Goal: Task Accomplishment & Management: Manage account settings

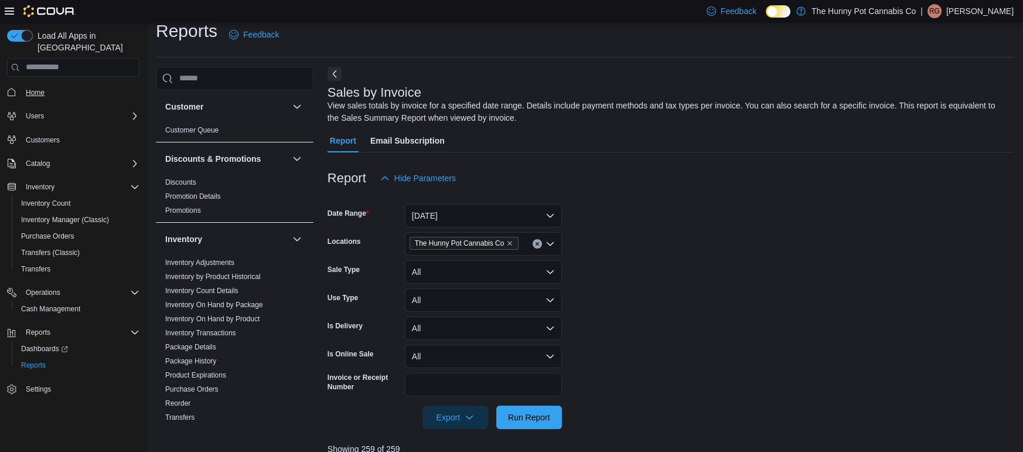
scroll to position [13, 0]
click at [29, 88] on span "Home" at bounding box center [35, 92] width 19 height 9
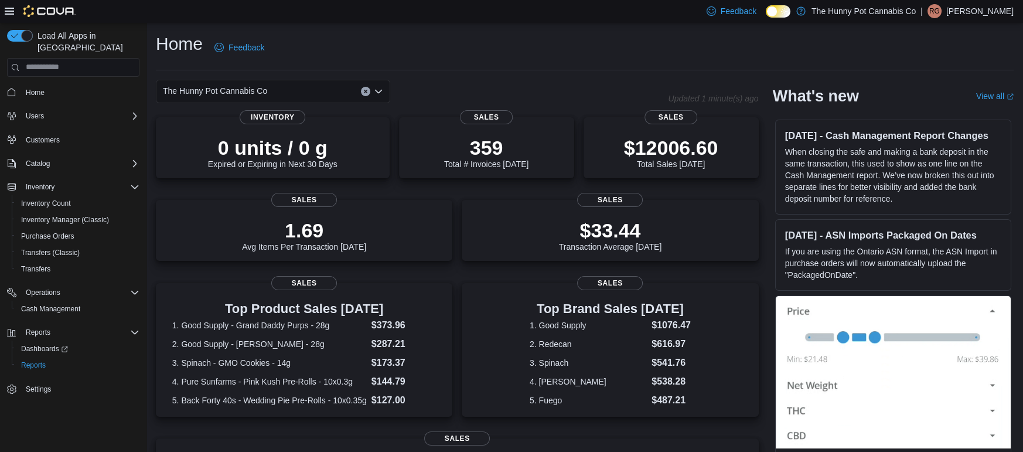
click at [206, 91] on span "The Hunny Pot Cannabis Co" at bounding box center [215, 91] width 104 height 14
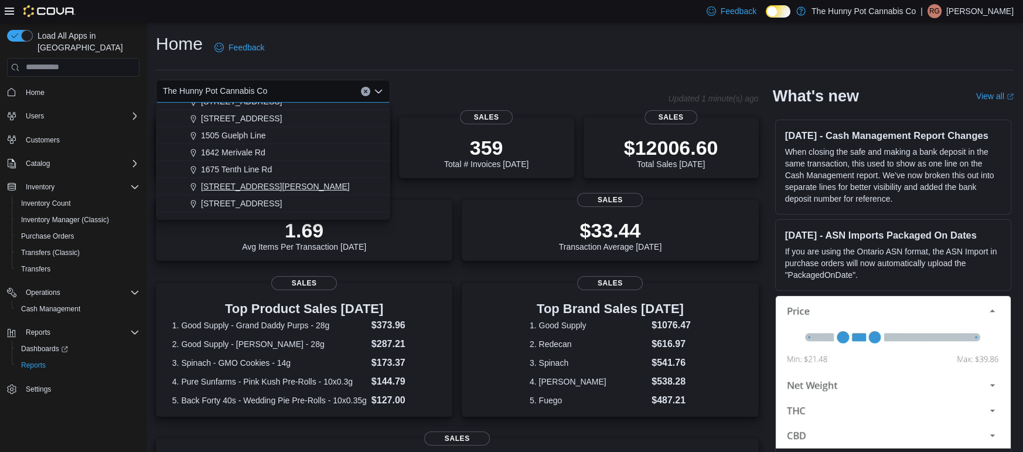
scroll to position [100, 0]
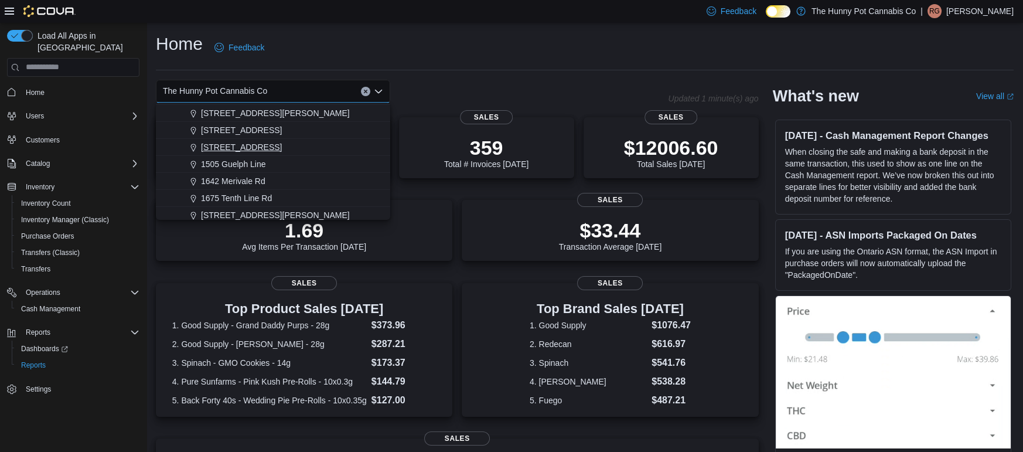
click at [258, 148] on span "[STREET_ADDRESS]" at bounding box center [241, 147] width 81 height 12
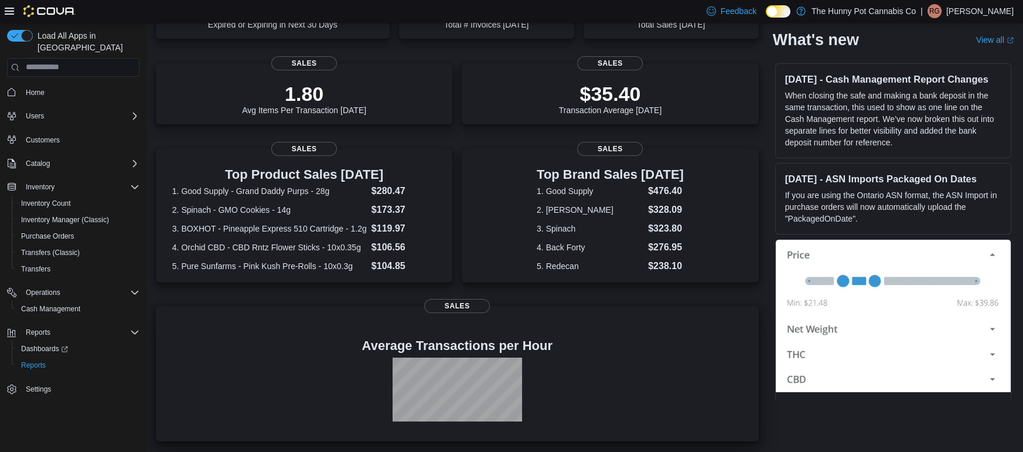
scroll to position [142, 0]
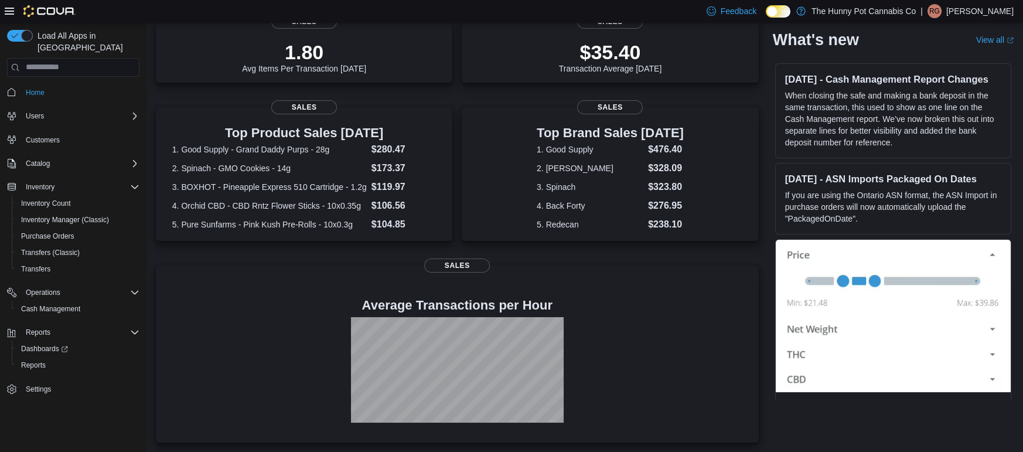
scroll to position [183, 0]
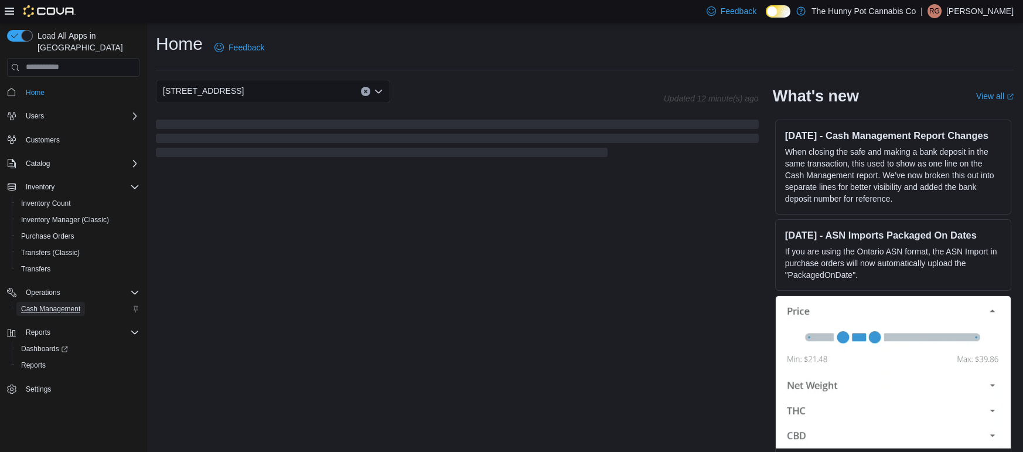
click at [33, 304] on span "Cash Management" at bounding box center [50, 308] width 59 height 9
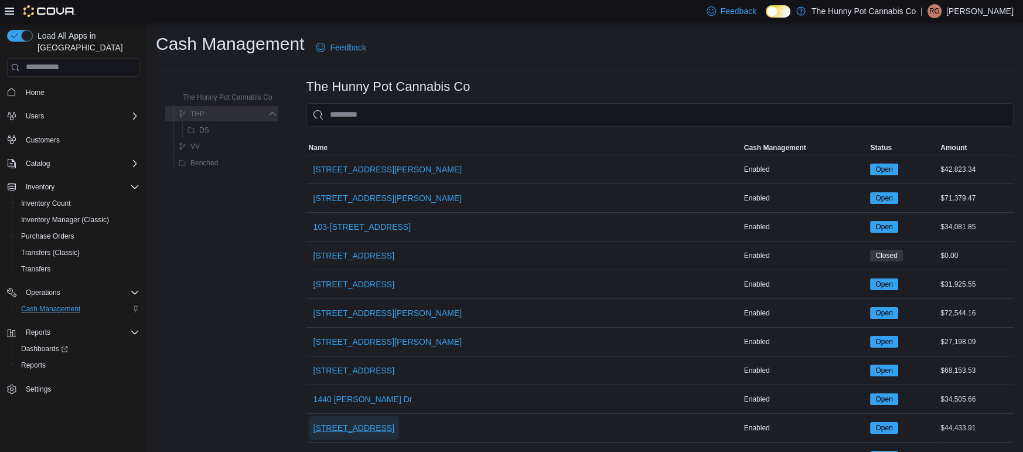
click at [358, 425] on span "[STREET_ADDRESS]" at bounding box center [353, 428] width 81 height 12
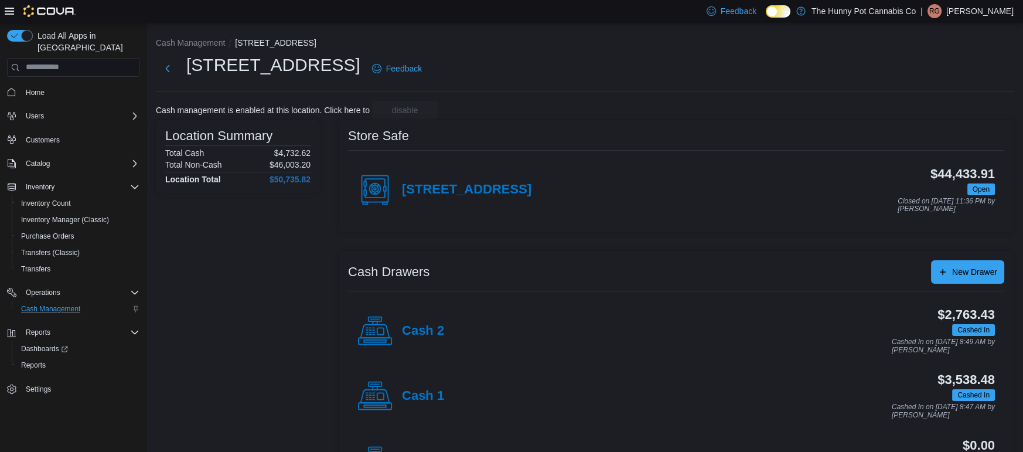
click at [382, 330] on icon at bounding box center [374, 330] width 35 height 35
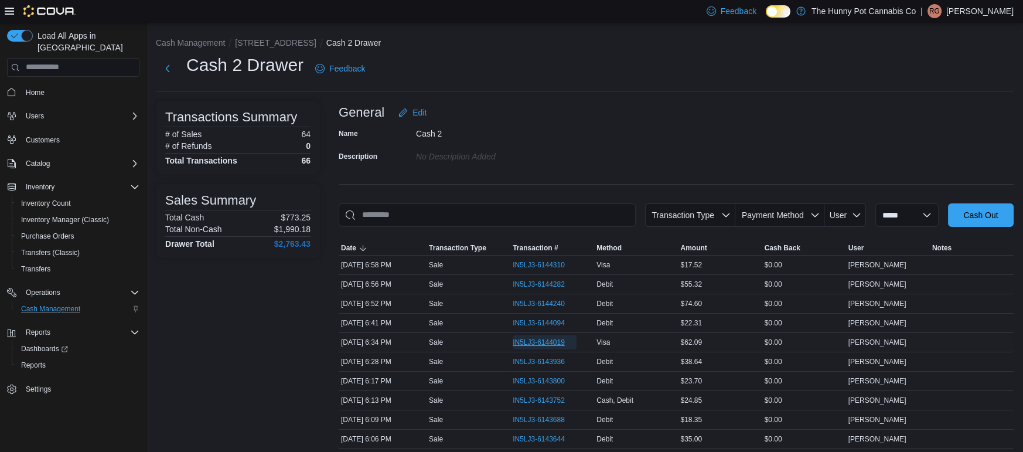
click at [539, 342] on span "IN5LJ3-6144019" at bounding box center [539, 341] width 52 height 9
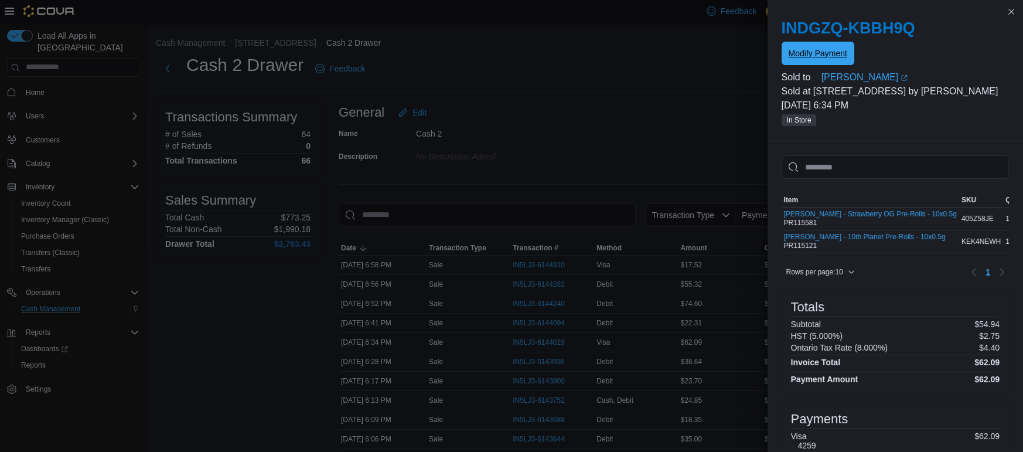
click at [811, 53] on span "Modify Payment" at bounding box center [817, 53] width 59 height 12
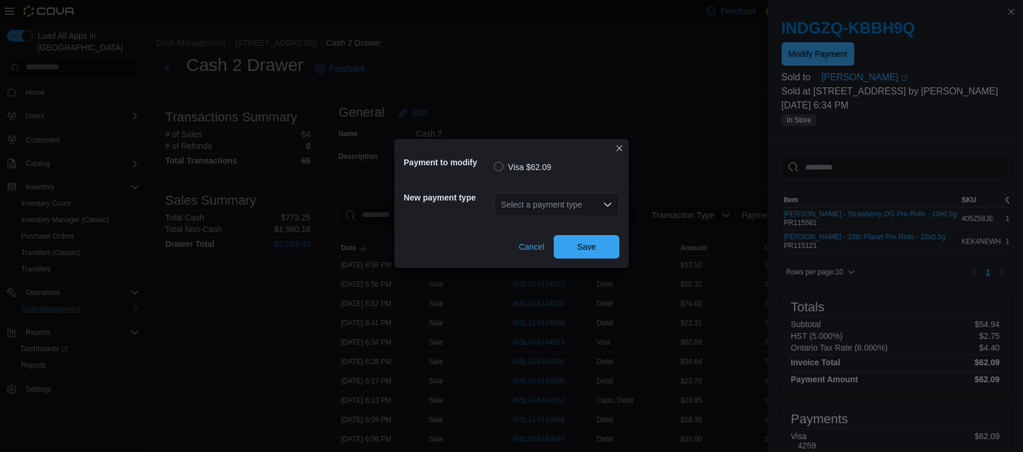
click at [604, 204] on icon "Open list of options" at bounding box center [607, 204] width 9 height 9
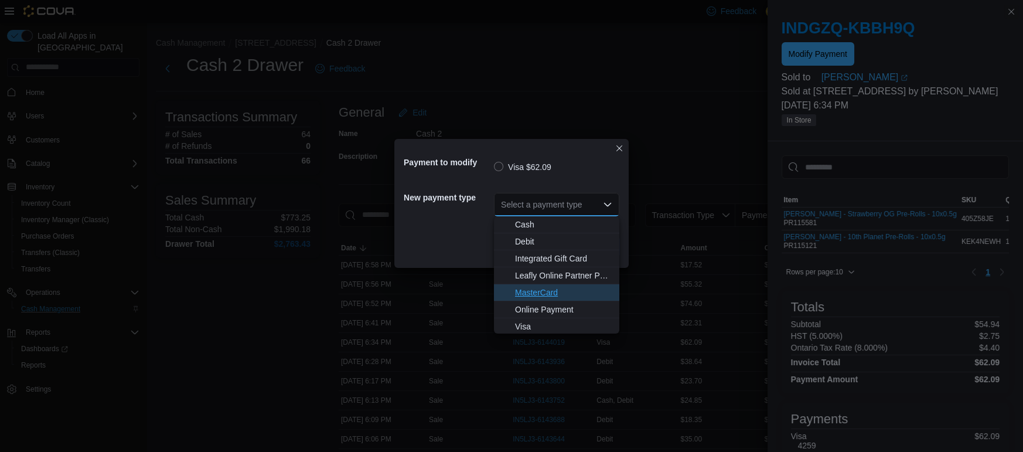
click at [549, 292] on span "MasterCard" at bounding box center [563, 292] width 97 height 12
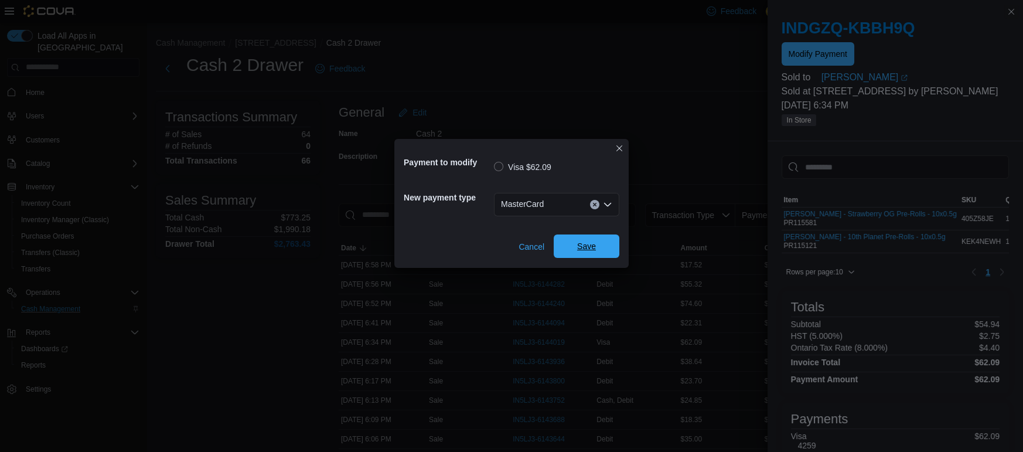
click at [579, 250] on span "Save" at bounding box center [586, 246] width 19 height 12
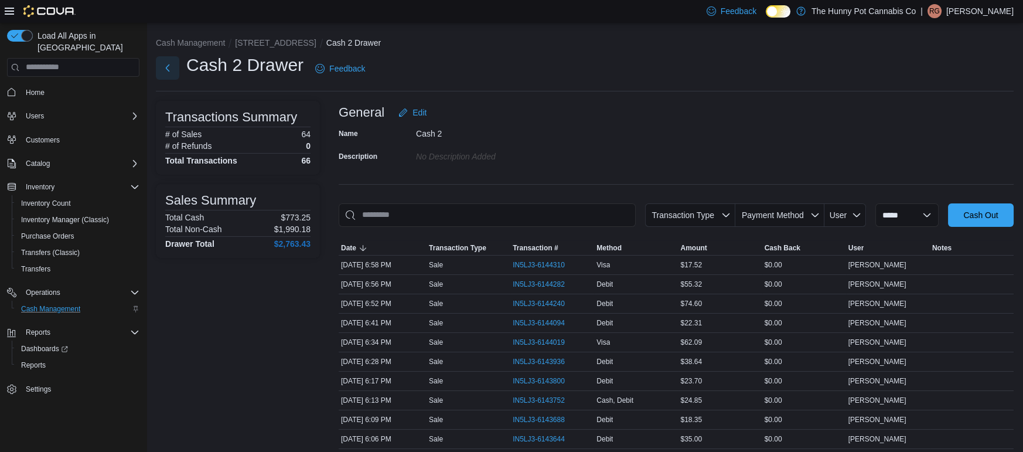
click at [168, 69] on button "Next" at bounding box center [167, 67] width 23 height 23
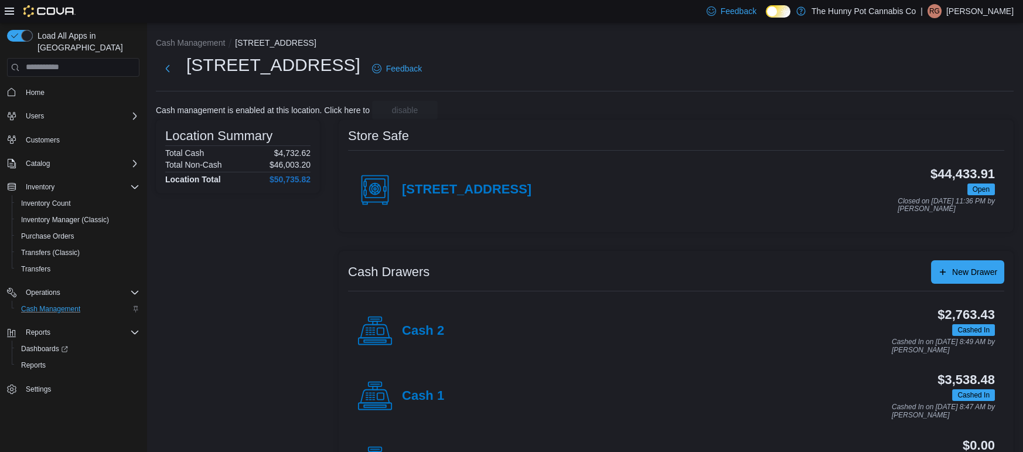
click at [380, 343] on icon at bounding box center [374, 330] width 35 height 35
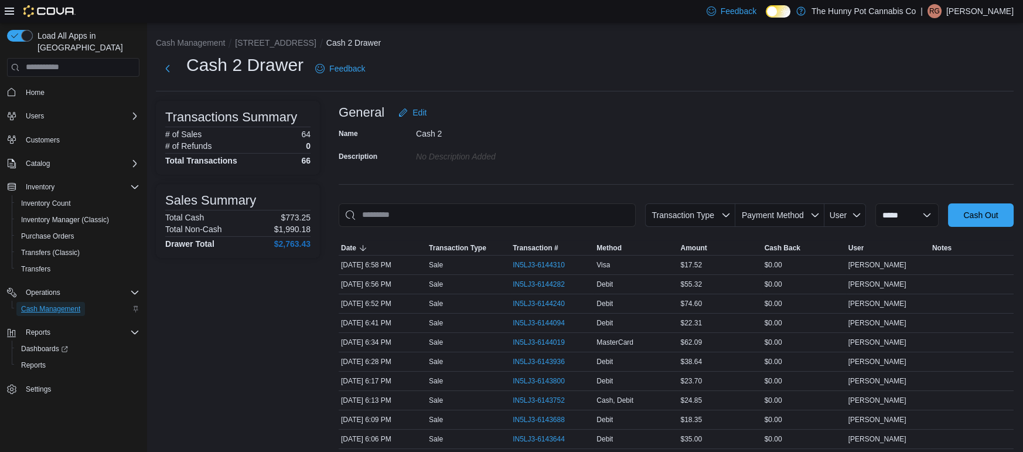
click at [70, 304] on span "Cash Management" at bounding box center [50, 308] width 59 height 9
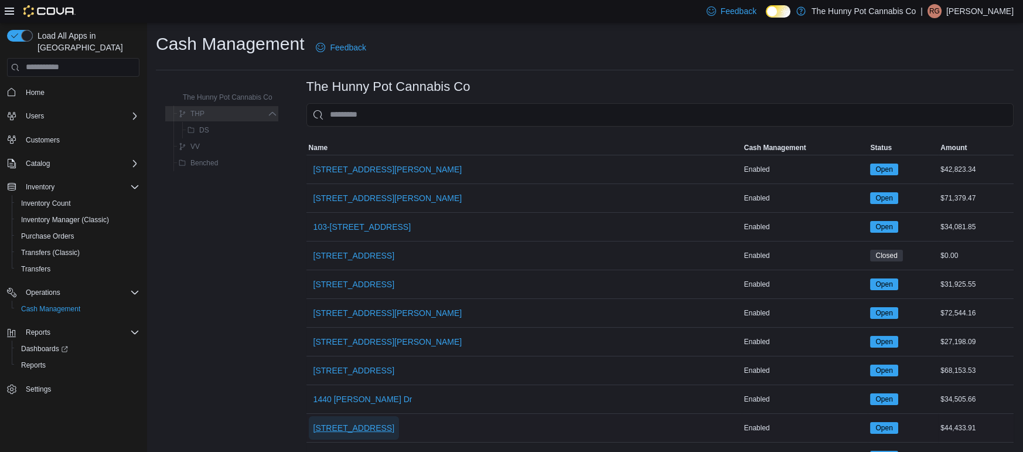
click at [334, 425] on span "[STREET_ADDRESS]" at bounding box center [353, 428] width 81 height 12
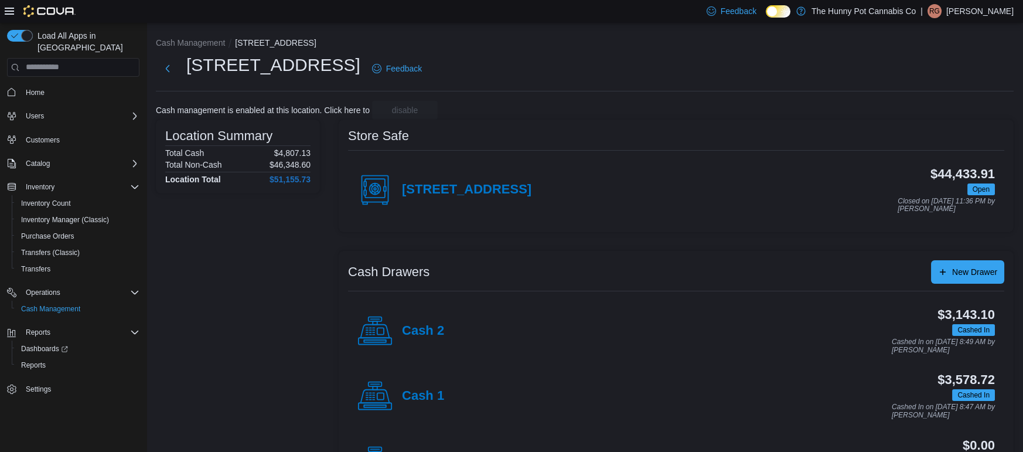
click at [378, 332] on icon at bounding box center [374, 330] width 35 height 35
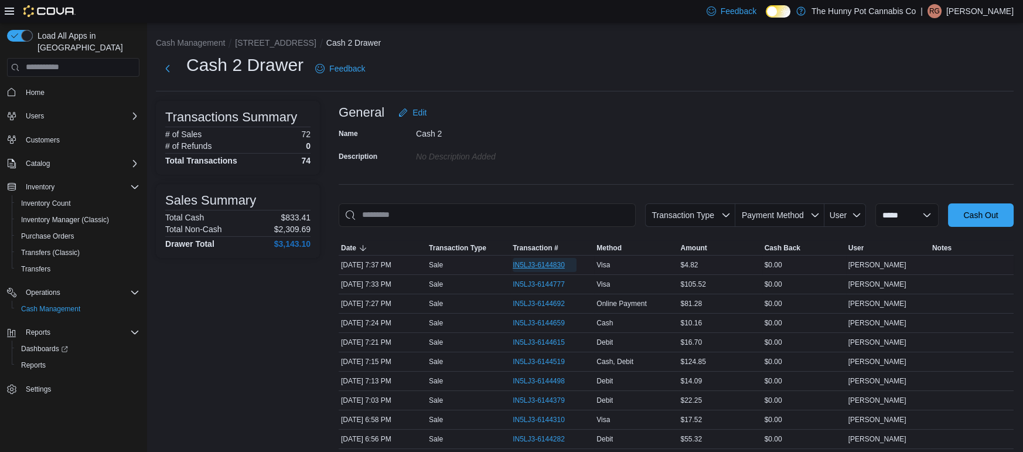
click at [526, 267] on span "IN5LJ3-6144830" at bounding box center [539, 264] width 52 height 9
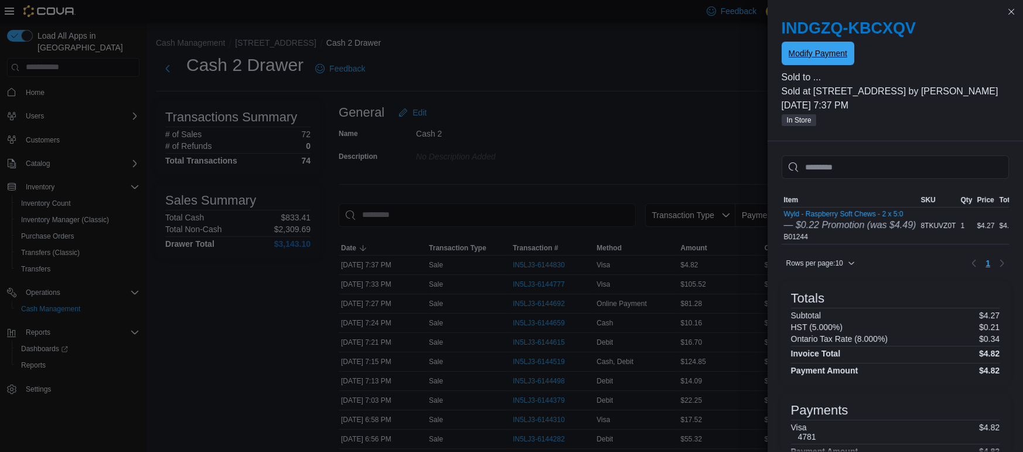
click at [829, 52] on span "Modify Payment" at bounding box center [817, 53] width 59 height 12
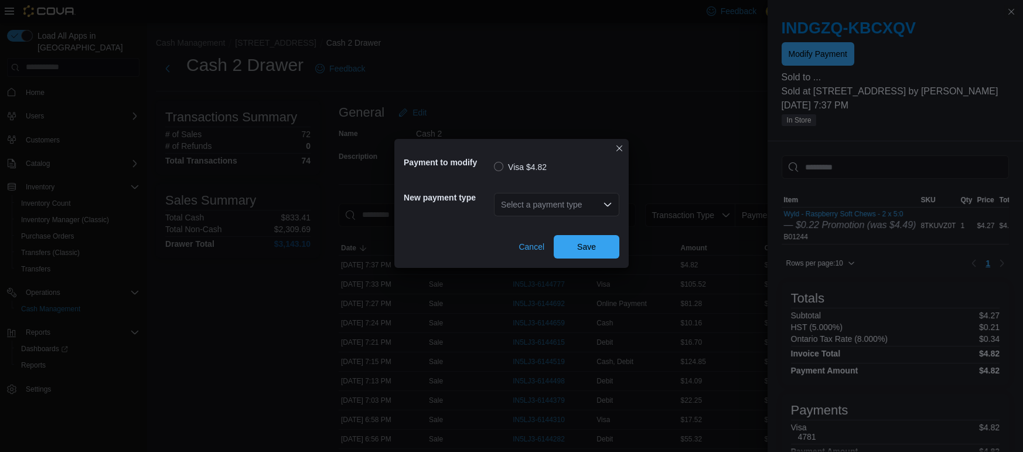
click at [605, 204] on icon "Open list of options" at bounding box center [607, 205] width 7 height 4
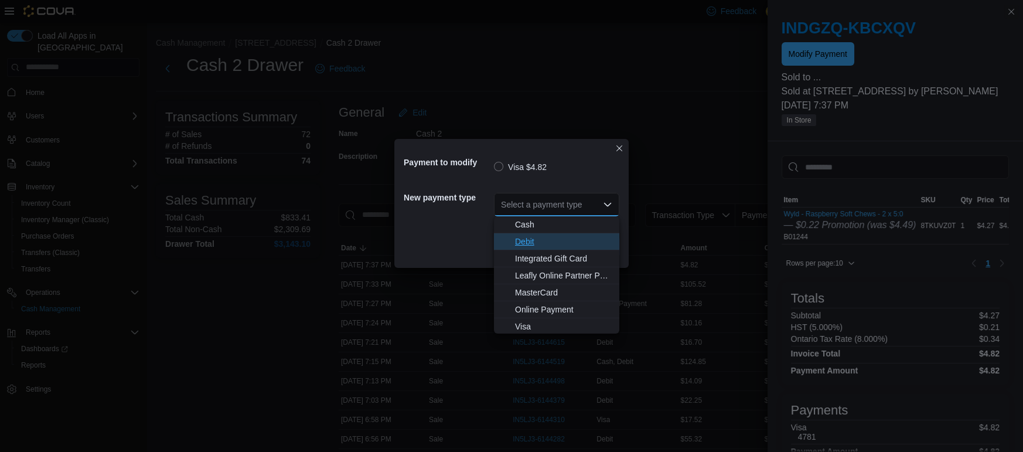
click at [559, 241] on span "Debit" at bounding box center [563, 241] width 97 height 12
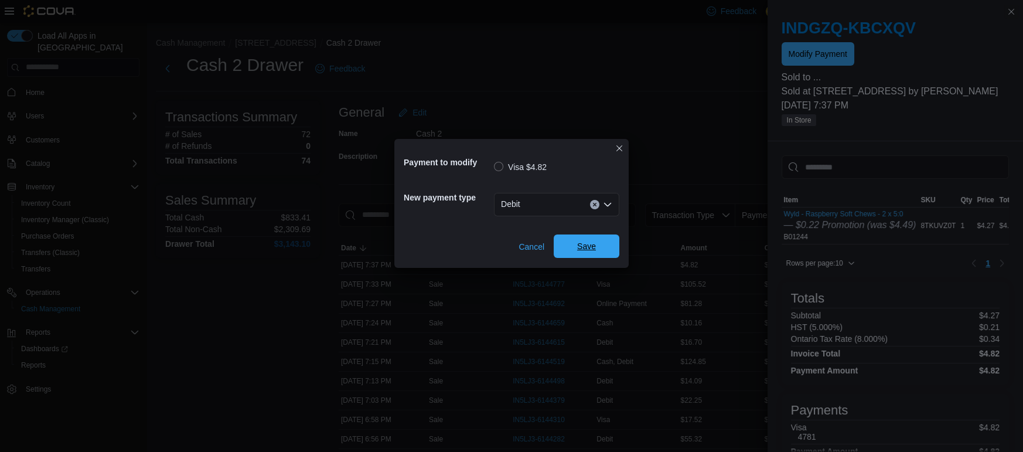
click at [575, 246] on span "Save" at bounding box center [587, 245] width 52 height 23
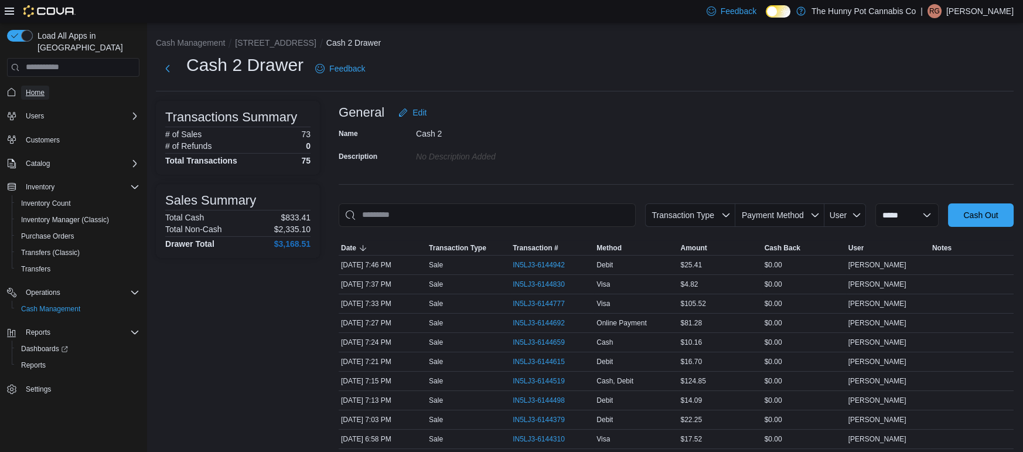
click at [46, 86] on link "Home" at bounding box center [35, 93] width 28 height 14
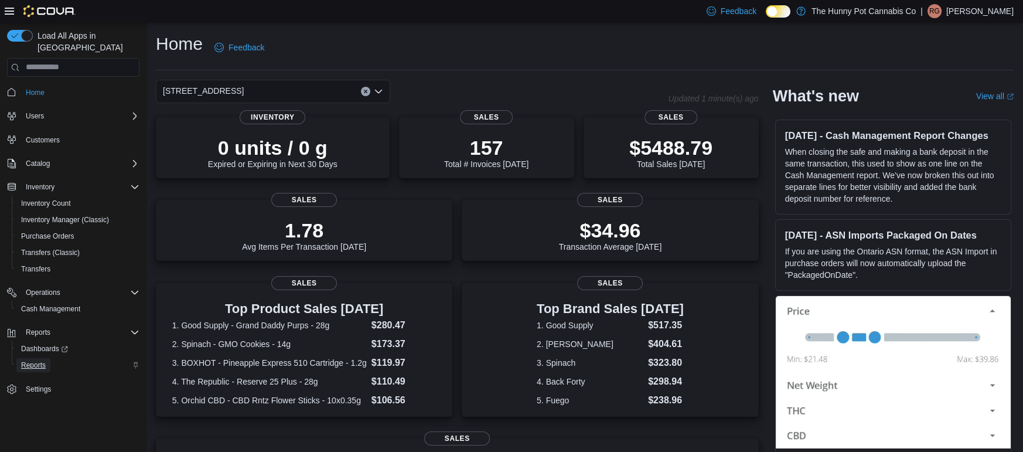
click at [43, 358] on span "Reports" at bounding box center [33, 365] width 25 height 14
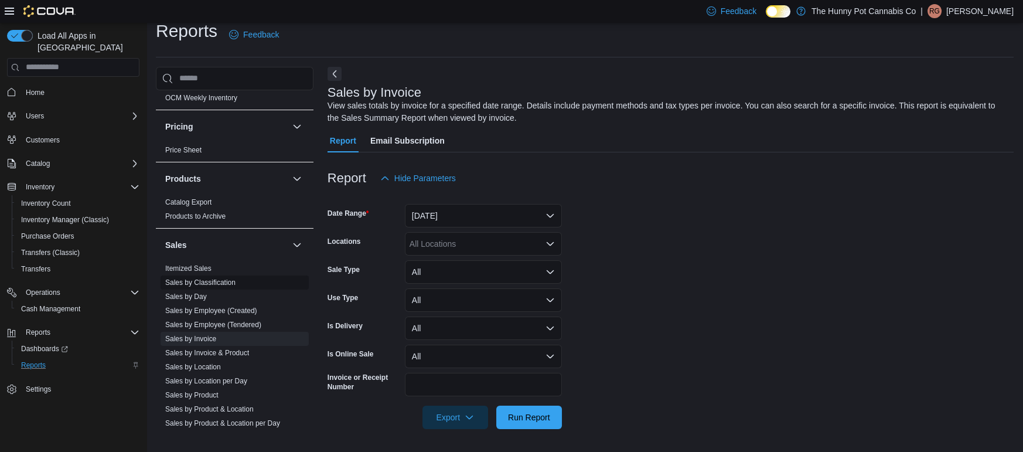
scroll to position [441, 0]
click at [199, 365] on link "Sales by Location" at bounding box center [193, 363] width 56 height 8
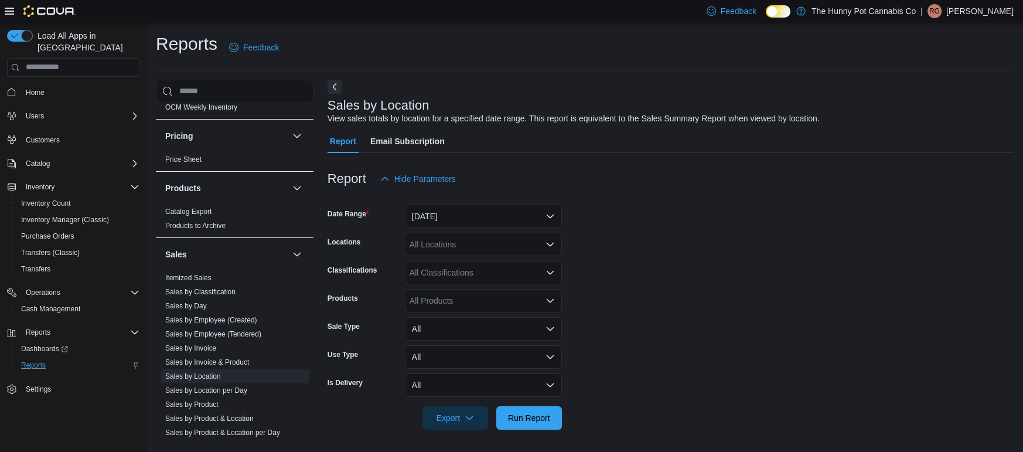
scroll to position [1, 0]
click at [425, 221] on button "[DATE]" at bounding box center [483, 215] width 157 height 23
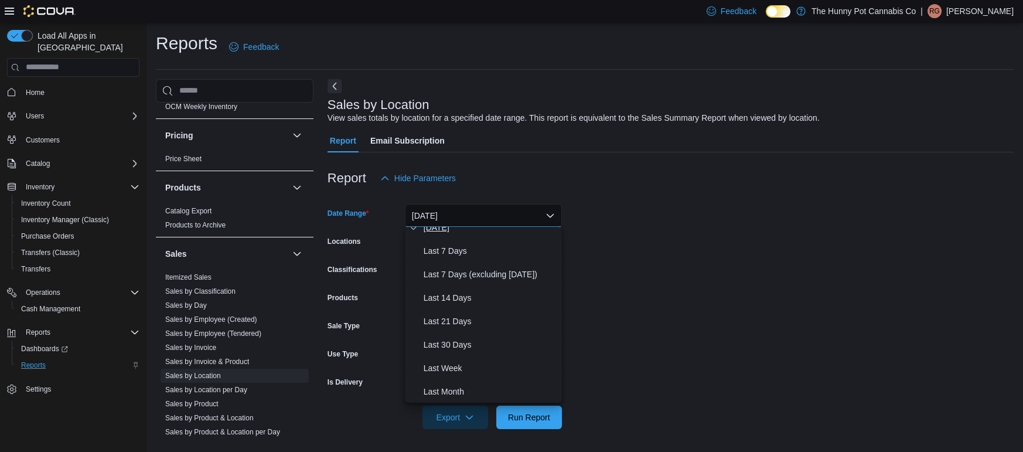
scroll to position [0, 0]
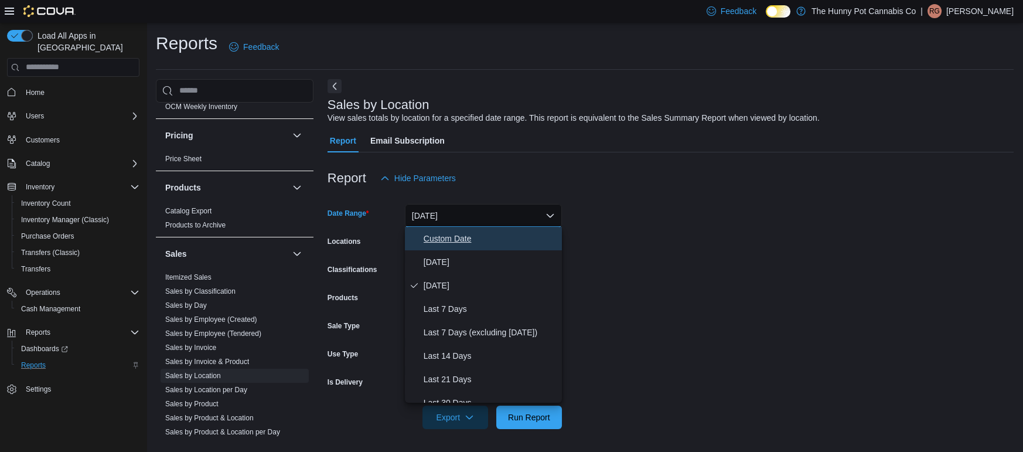
click at [455, 233] on span "Custom Date" at bounding box center [490, 238] width 134 height 14
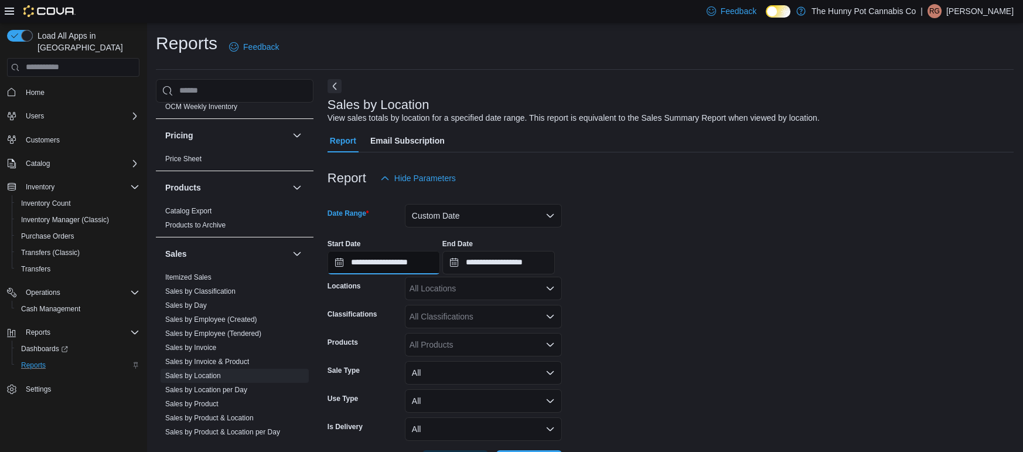
click at [435, 264] on input "**********" at bounding box center [383, 262] width 112 height 23
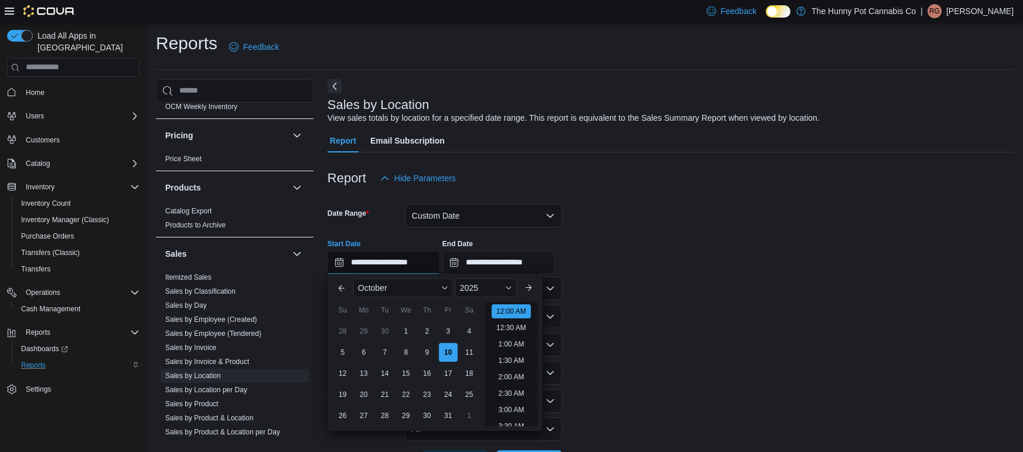
scroll to position [36, 0]
click at [445, 334] on div "3" at bounding box center [448, 331] width 21 height 21
type input "**********"
click at [515, 262] on input "**********" at bounding box center [498, 262] width 112 height 23
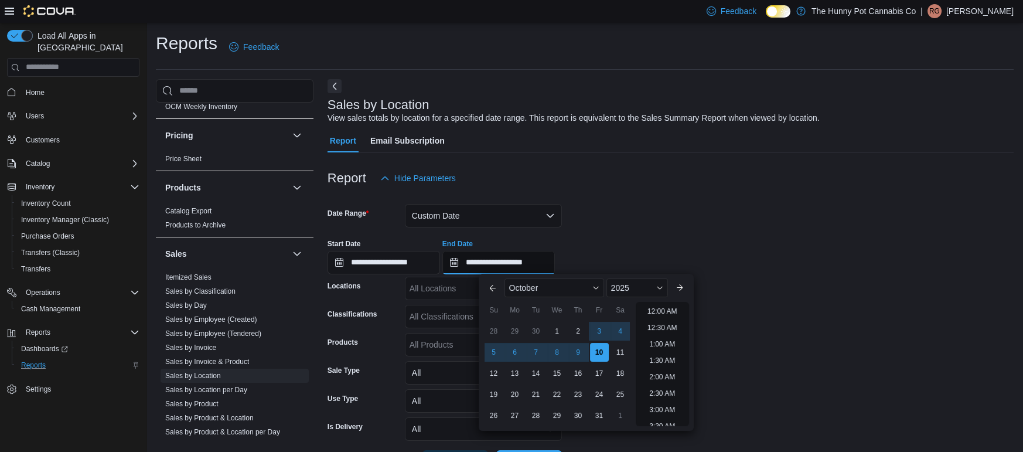
scroll to position [665, 0]
click at [601, 329] on div "3" at bounding box center [599, 331] width 21 height 21
type input "**********"
click at [732, 337] on form "**********" at bounding box center [670, 331] width 686 height 283
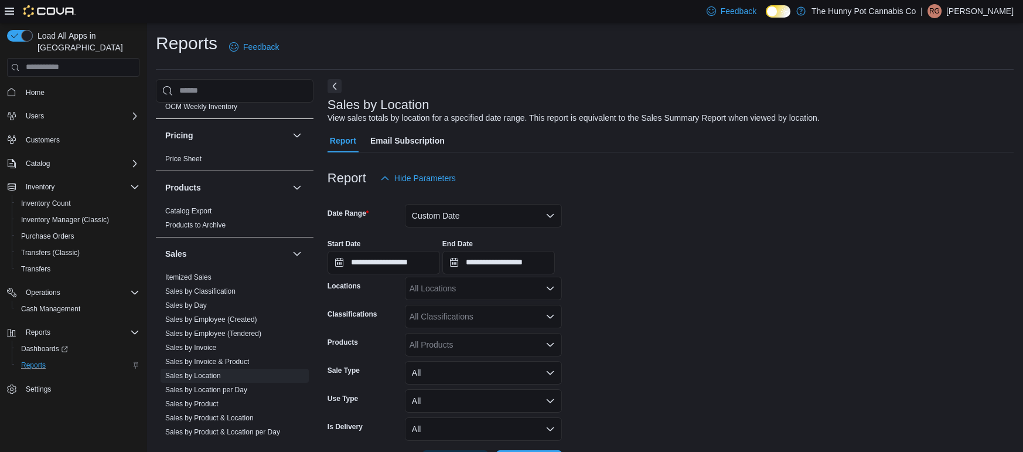
click at [437, 285] on div "All Locations" at bounding box center [483, 287] width 157 height 23
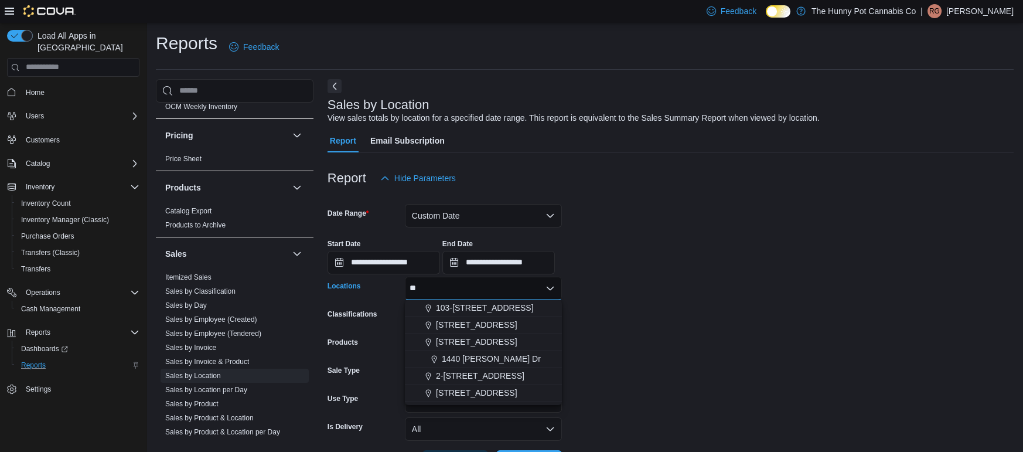
type input "***"
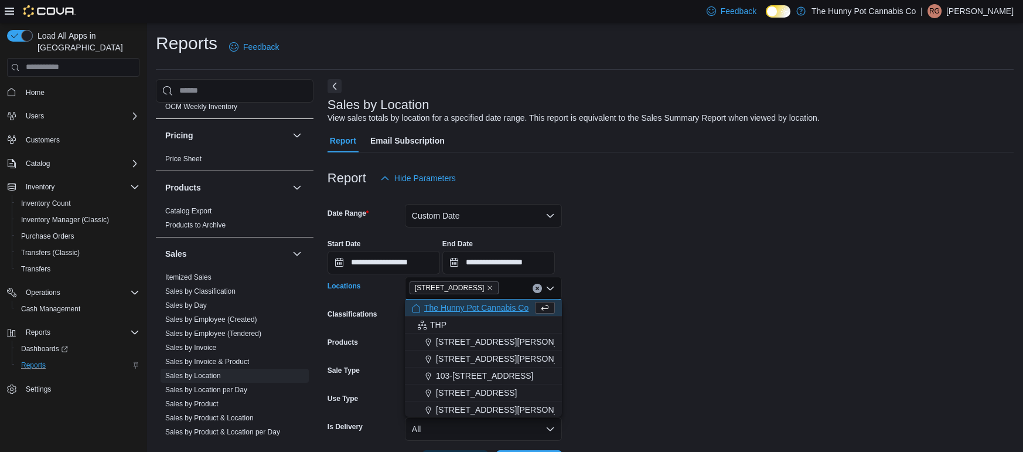
click at [843, 349] on form "**********" at bounding box center [670, 331] width 686 height 283
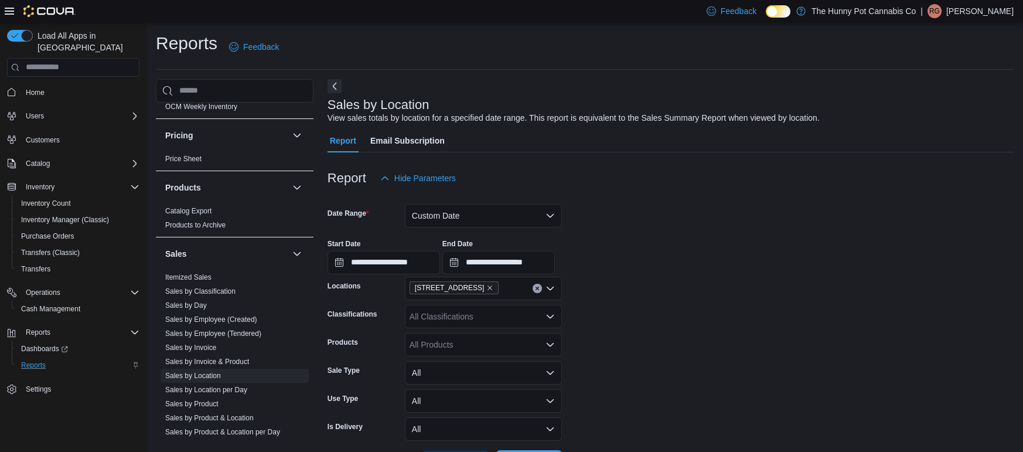
scroll to position [45, 0]
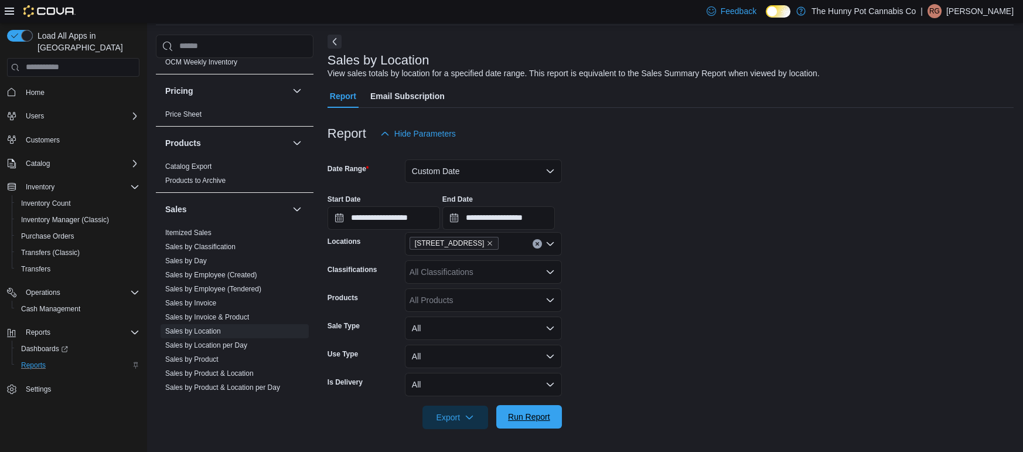
click at [530, 422] on span "Run Report" at bounding box center [529, 416] width 52 height 23
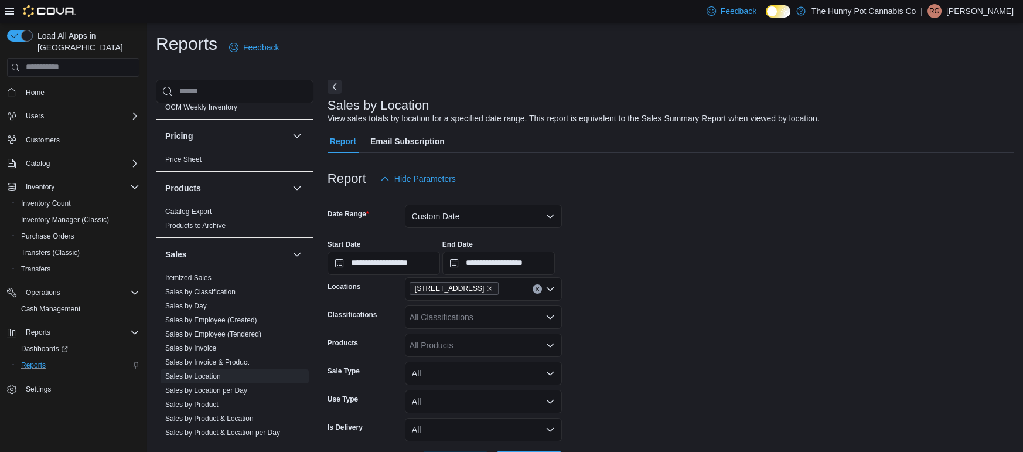
scroll to position [4, 0]
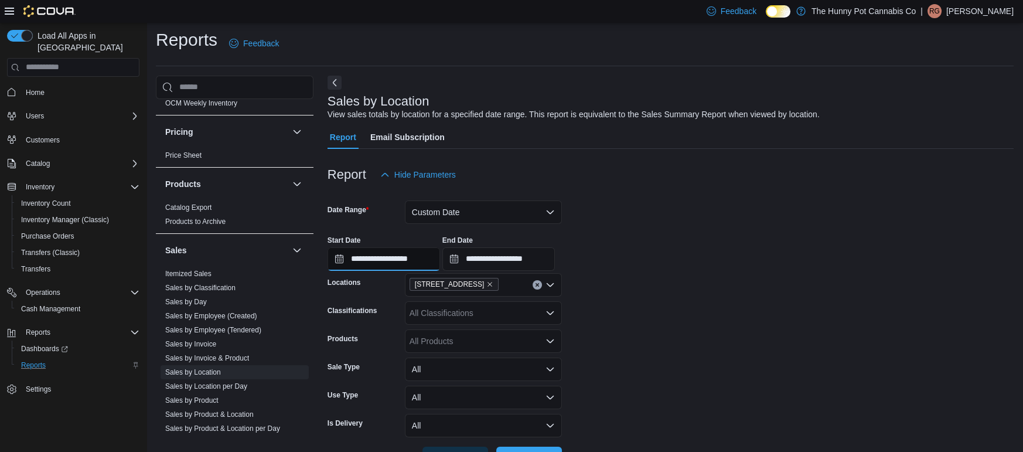
click at [440, 259] on input "**********" at bounding box center [383, 258] width 112 height 23
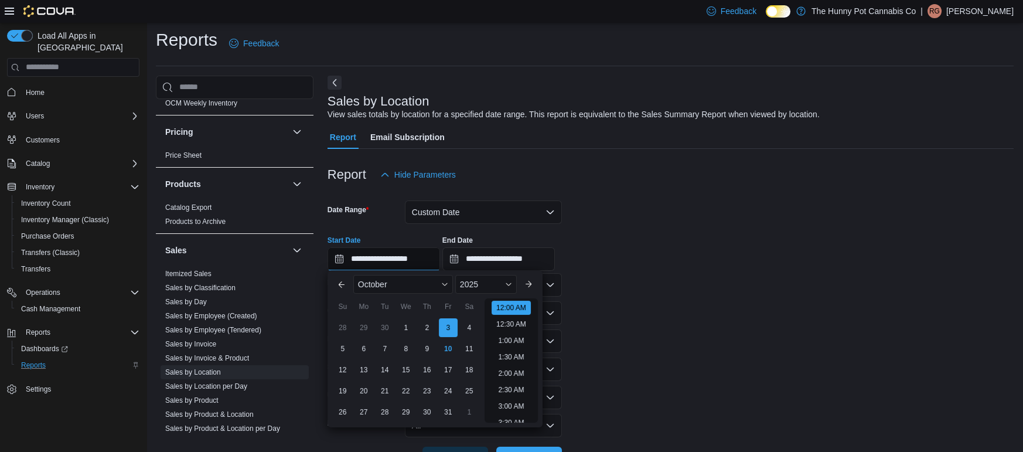
scroll to position [36, 0]
click at [448, 350] on div "10" at bounding box center [448, 349] width 21 height 21
type input "**********"
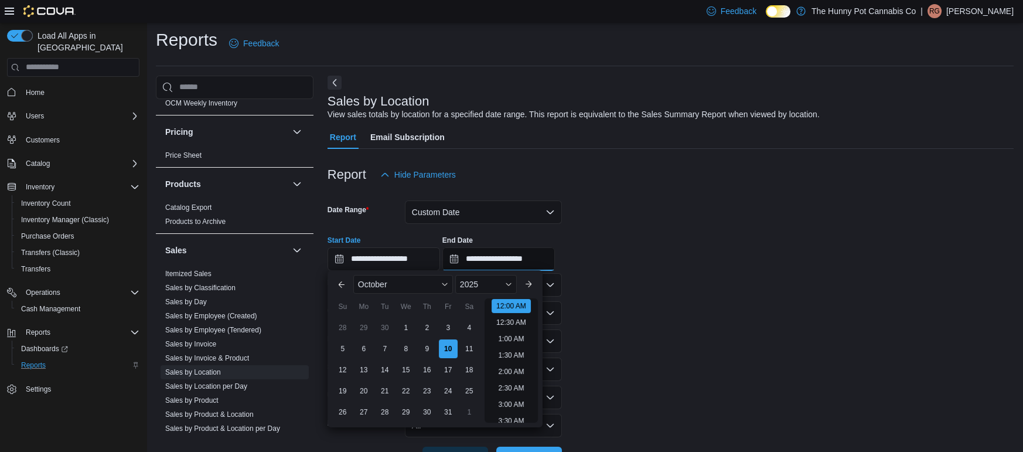
click at [555, 258] on input "**********" at bounding box center [498, 258] width 112 height 23
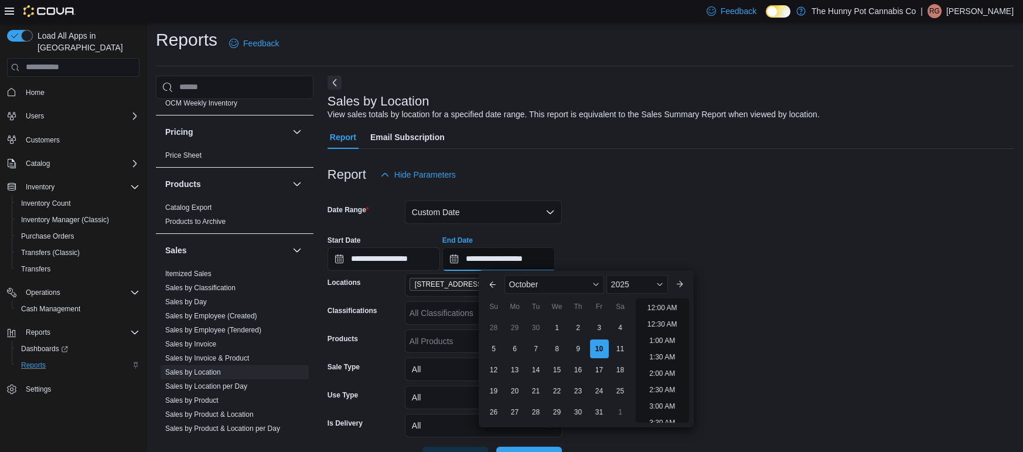
scroll to position [665, 0]
click at [809, 207] on form "**********" at bounding box center [670, 327] width 686 height 283
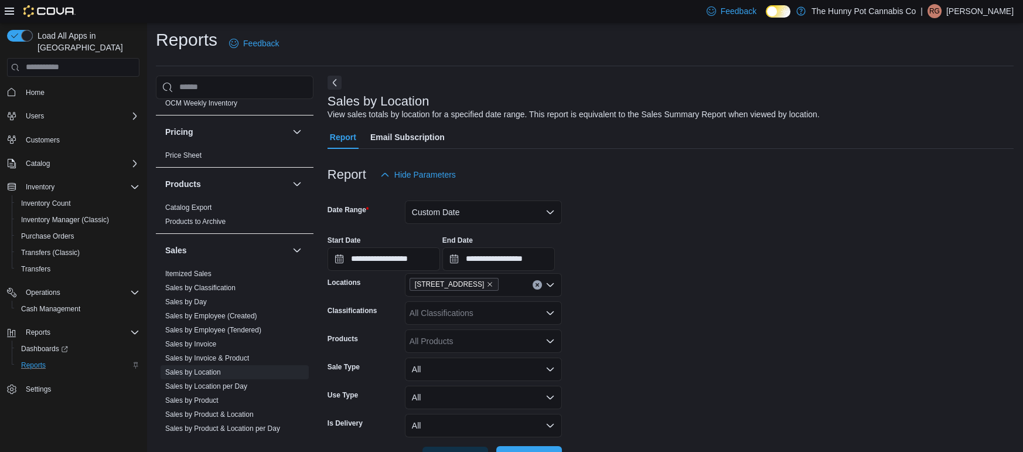
click at [507, 448] on span "Run Report" at bounding box center [529, 457] width 52 height 23
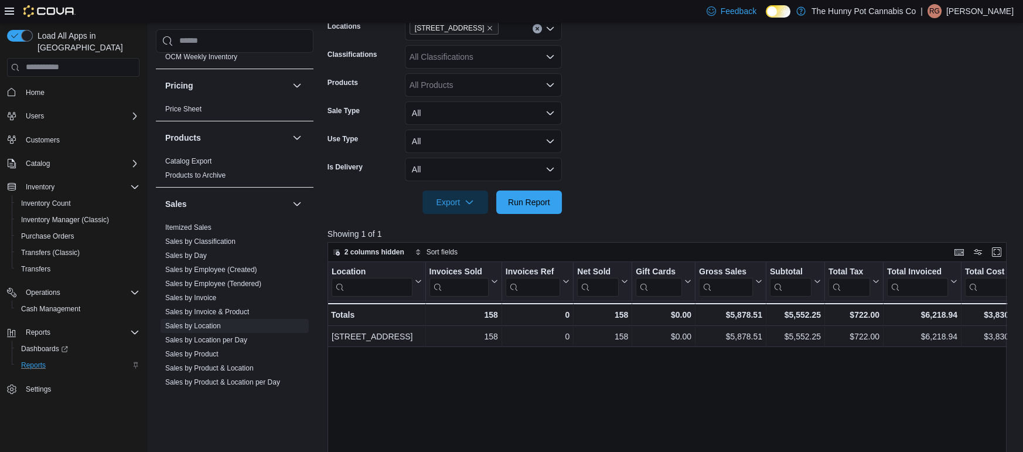
scroll to position [257, 0]
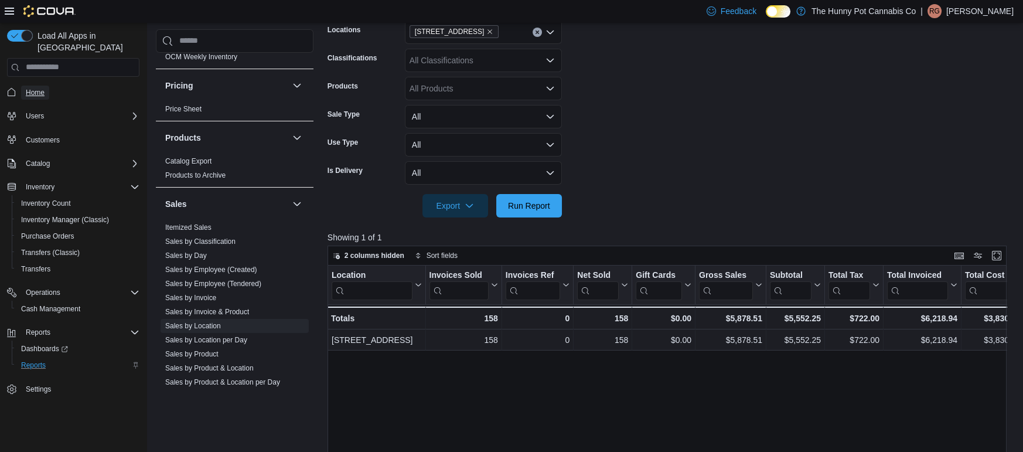
click at [47, 86] on link "Home" at bounding box center [35, 93] width 28 height 14
